Goal: Find specific page/section: Find specific page/section

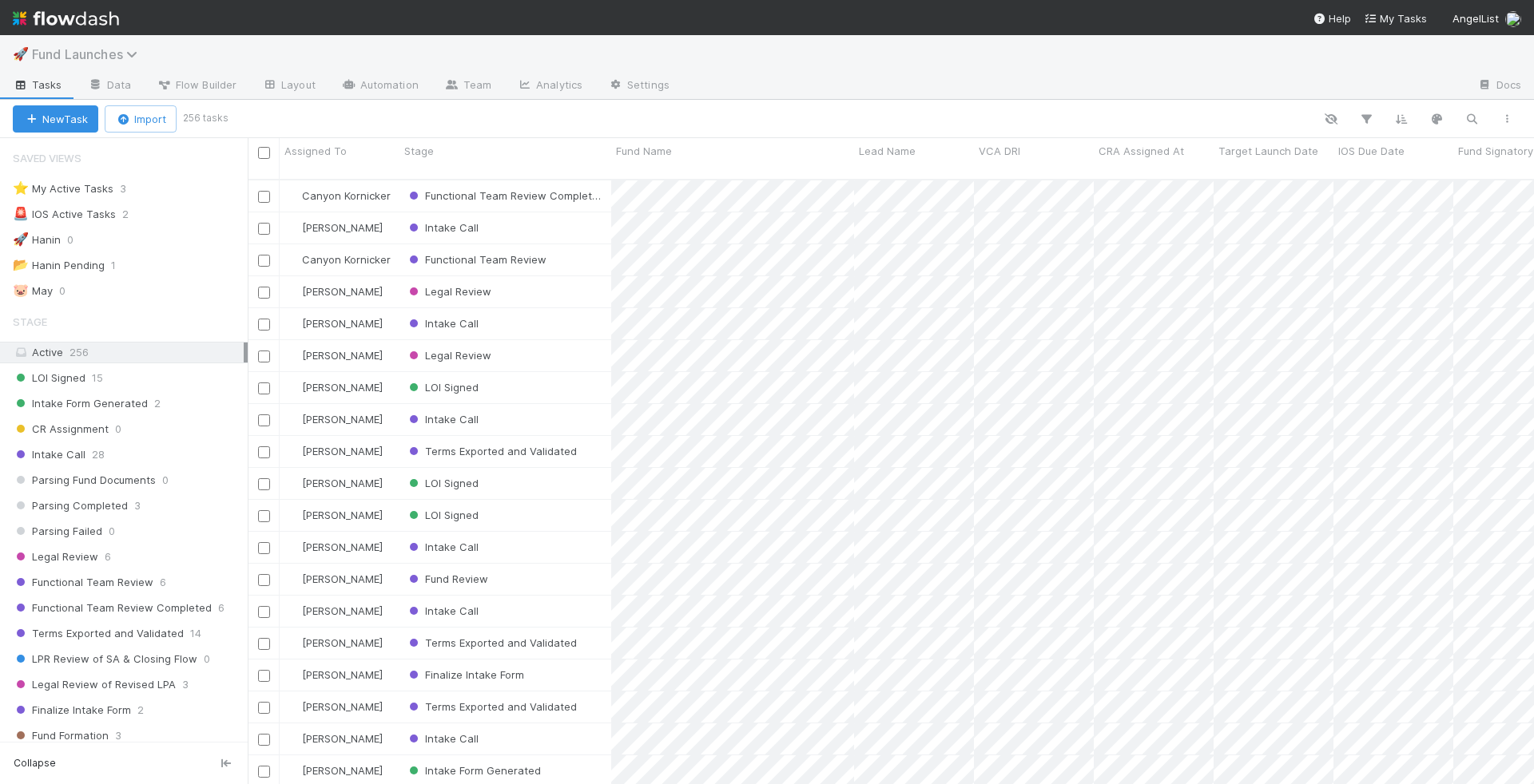
scroll to position [618, 1286]
click at [90, 47] on span "Fund Launches" at bounding box center [88, 54] width 113 height 16
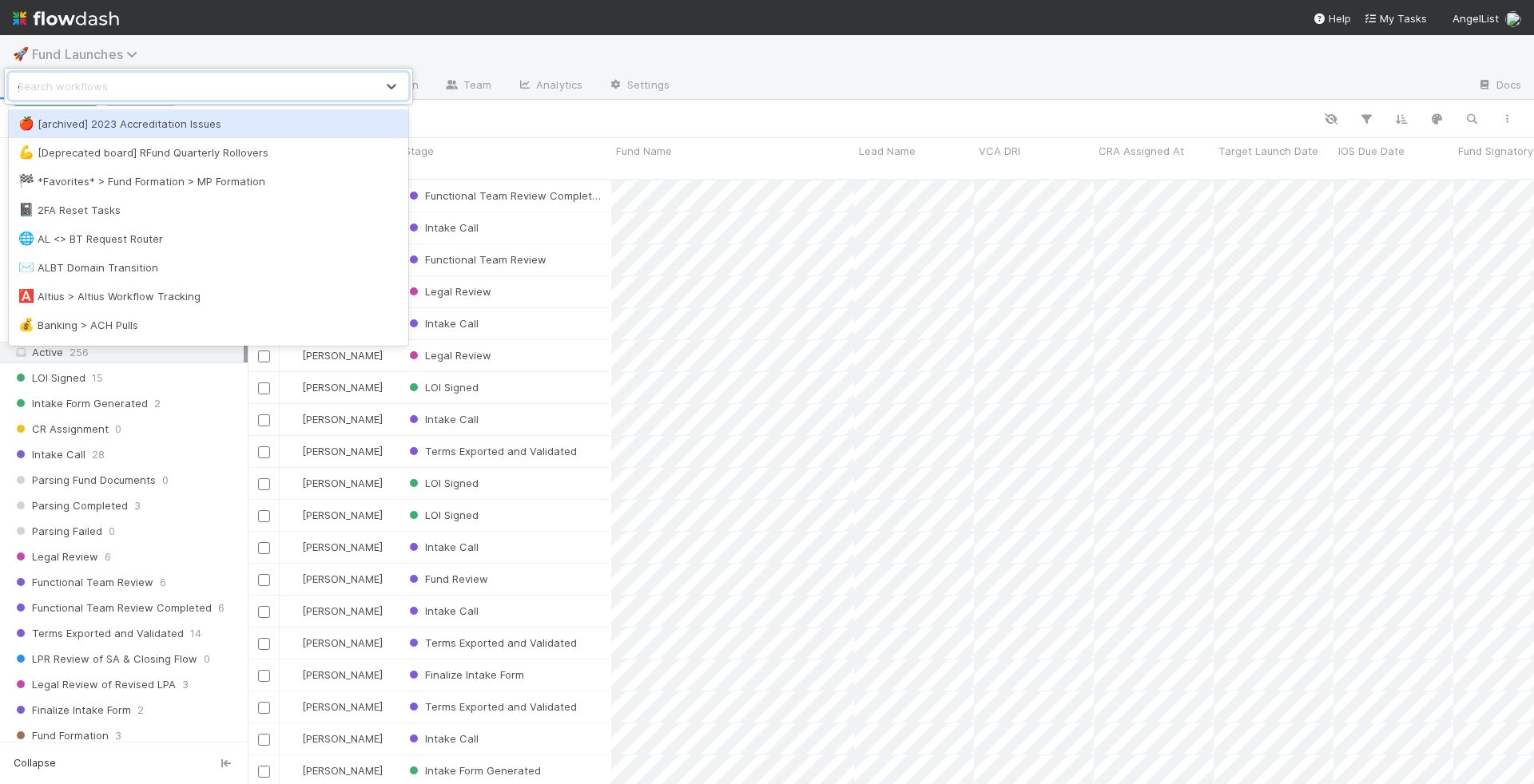
type input "gp"
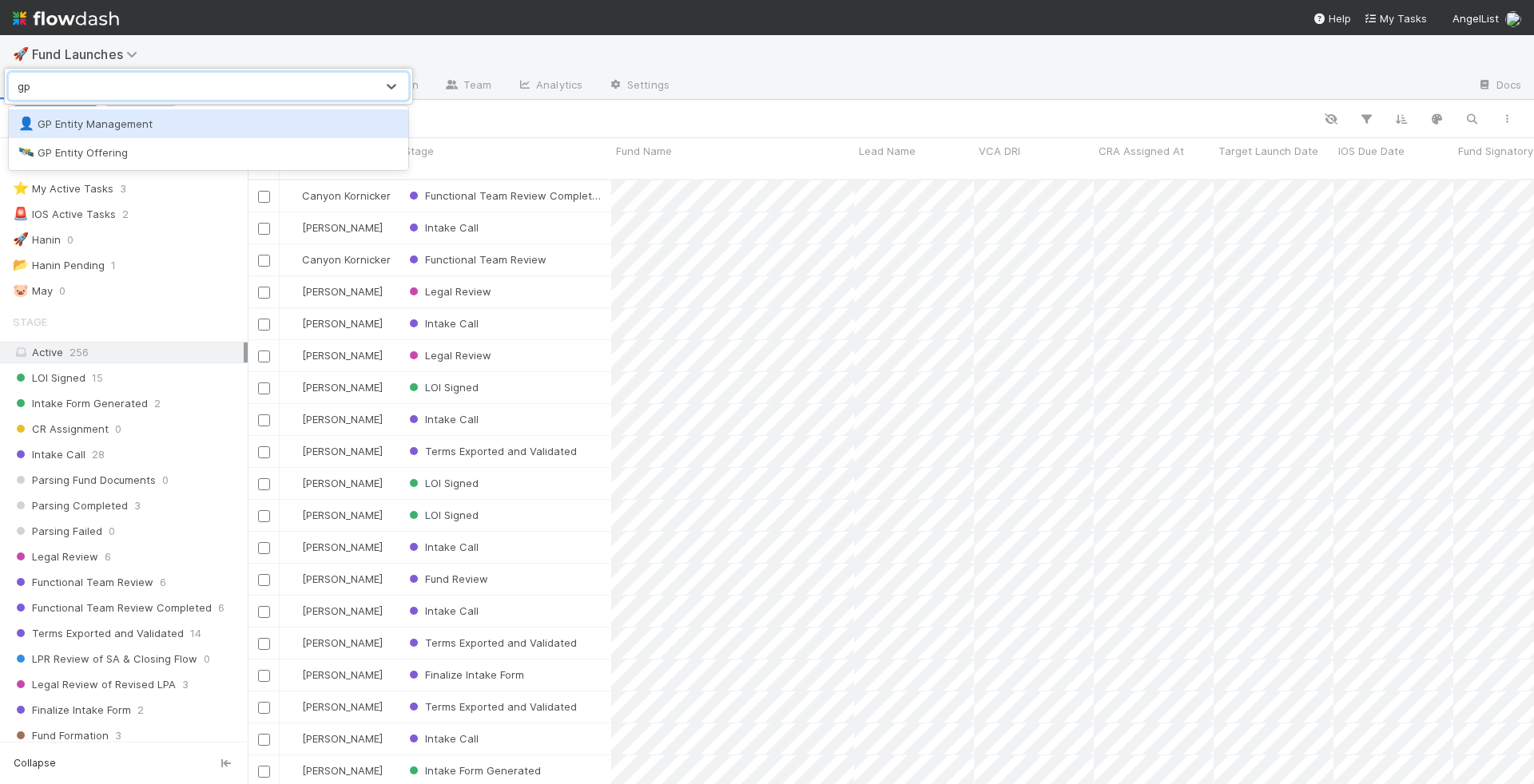
click at [94, 126] on div "👤 GP Entity Management" at bounding box center [208, 123] width 380 height 16
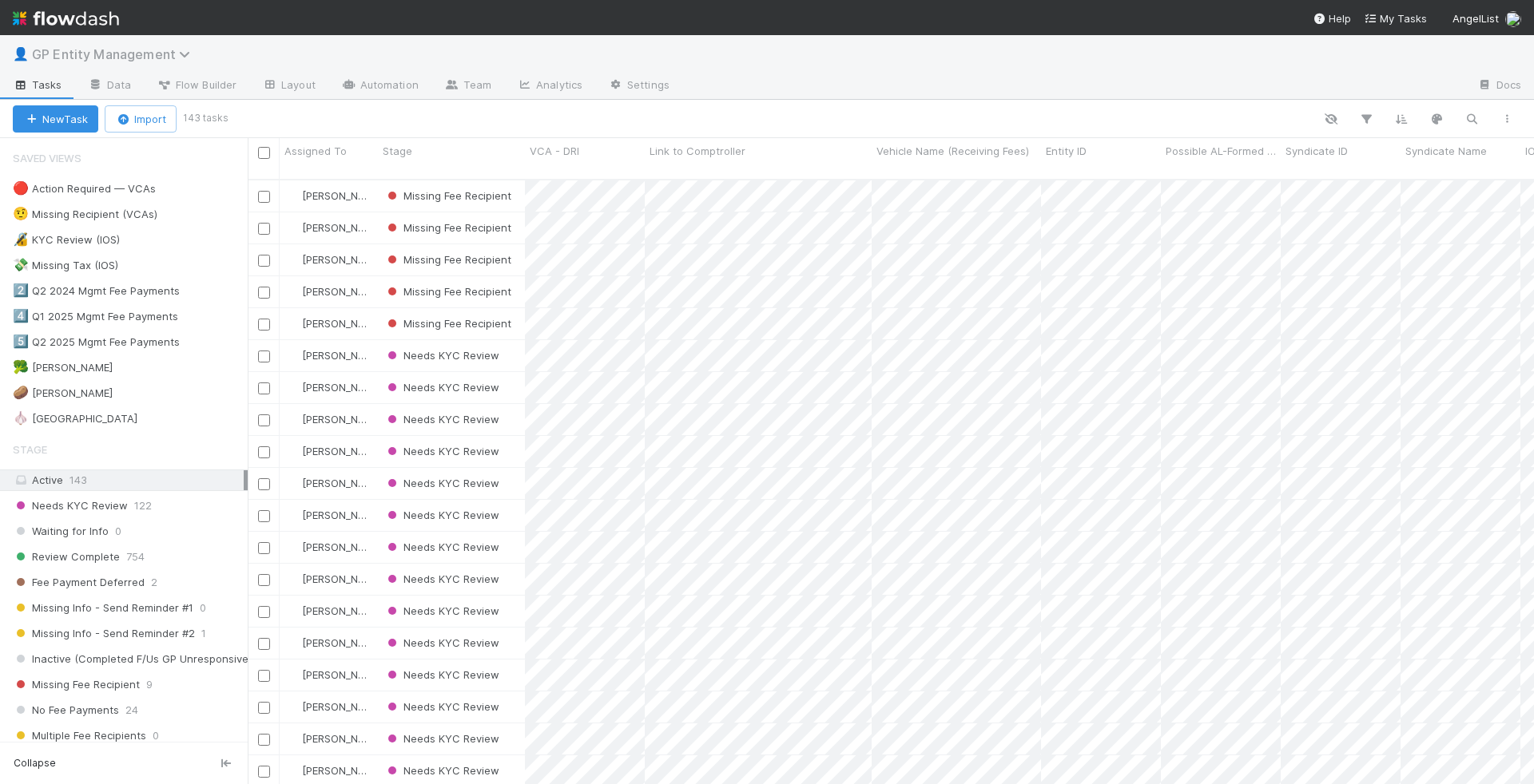
scroll to position [618, 1286]
click at [128, 49] on span "GP Entity Management" at bounding box center [115, 54] width 166 height 16
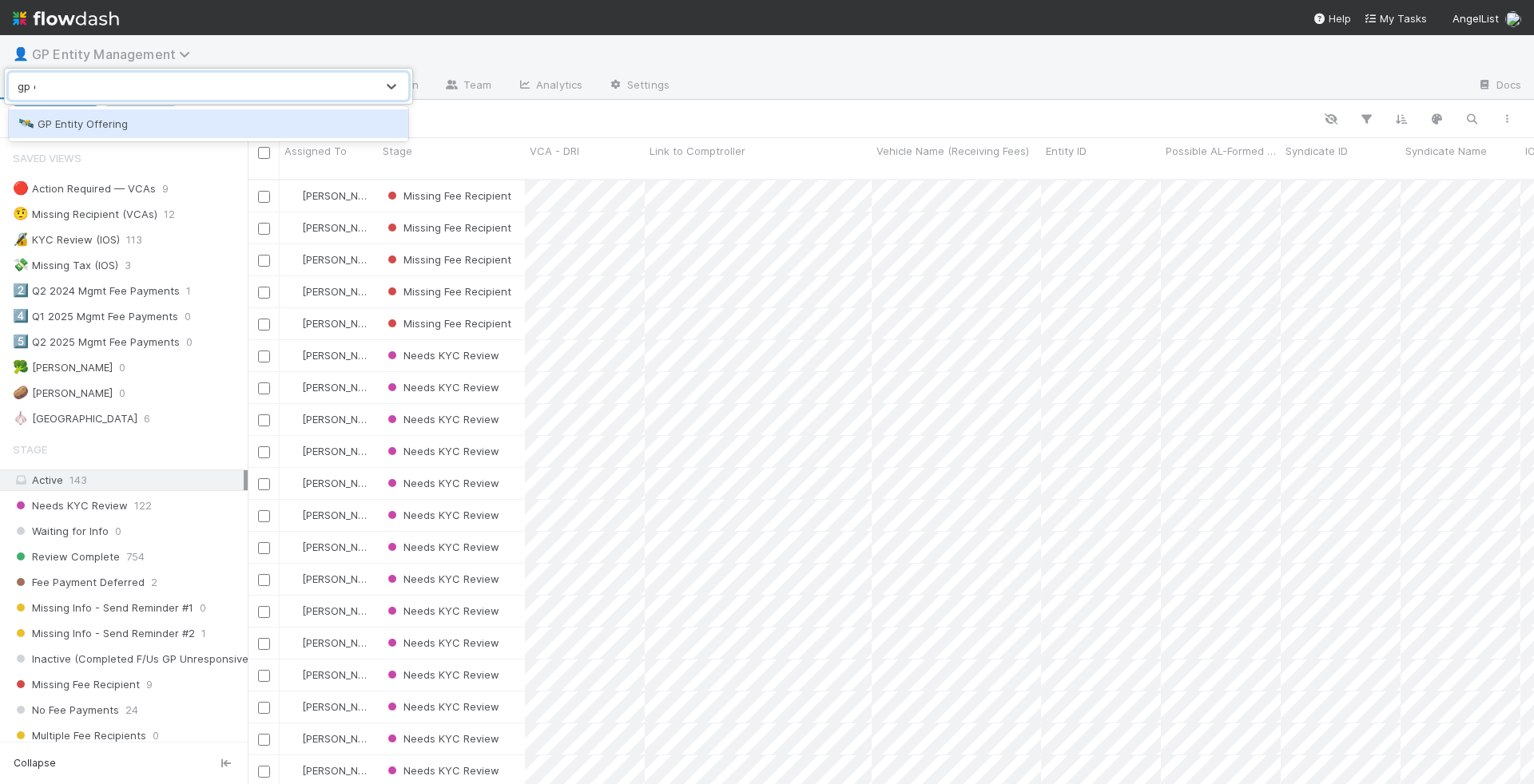
type input "gp en"
click at [133, 111] on div "🛰️ GP Entity Offering" at bounding box center [209, 124] width 399 height 29
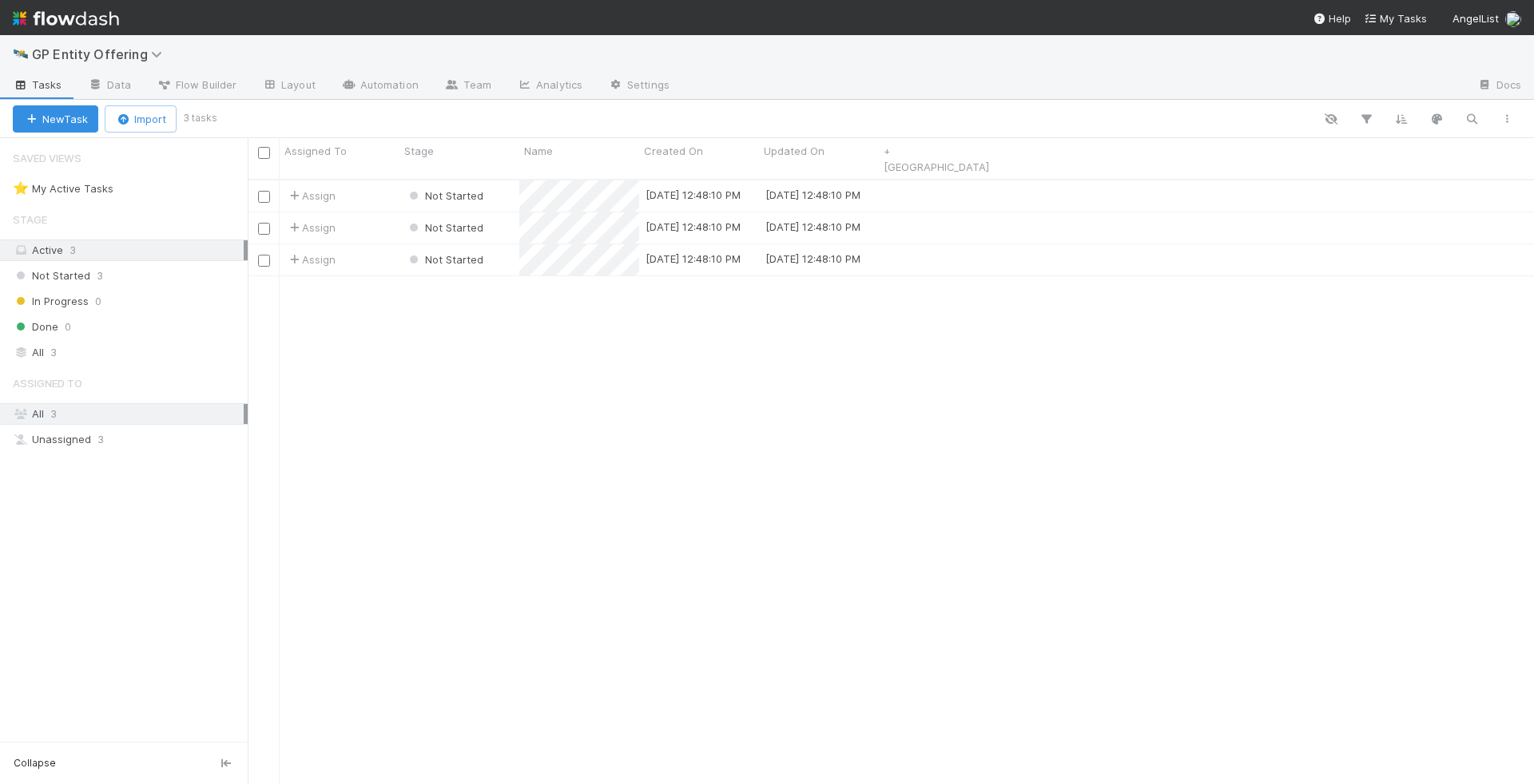
scroll to position [618, 1286]
click at [146, 257] on div "Active 3" at bounding box center [128, 250] width 231 height 20
